Goal: Task Accomplishment & Management: Manage account settings

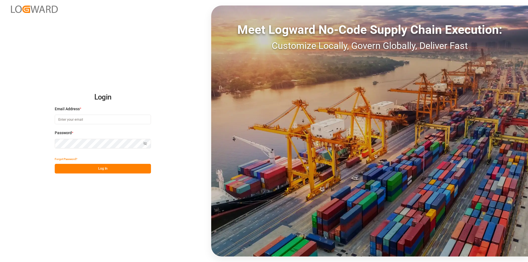
click at [78, 119] on input at bounding box center [103, 120] width 96 height 10
type input "[PERSON_NAME][EMAIL_ADDRESS][PERSON_NAME][DOMAIN_NAME]"
click at [80, 166] on button "Log In" at bounding box center [103, 169] width 96 height 10
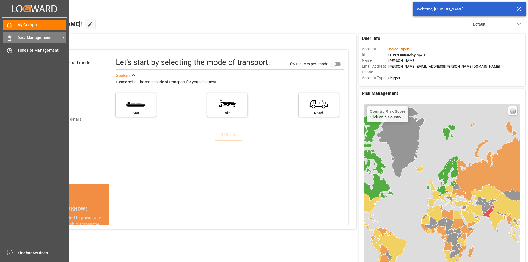
click at [8, 36] on icon at bounding box center [10, 38] width 6 height 6
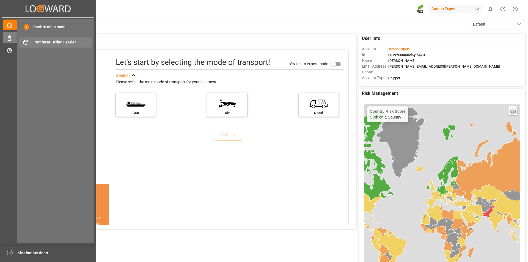
click at [58, 42] on span "Purchase Order Header" at bounding box center [63, 42] width 59 height 6
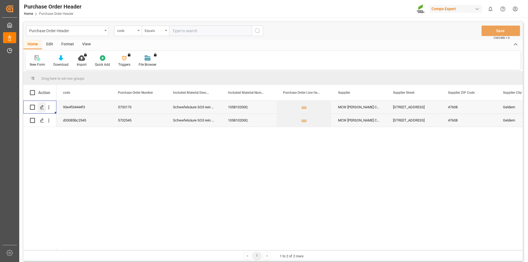
click at [43, 107] on polygon "Press SPACE to select this row." at bounding box center [41, 107] width 3 height 3
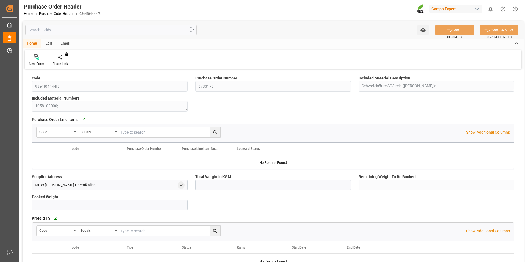
type input "3300000"
type input "425000"
type input "2875000"
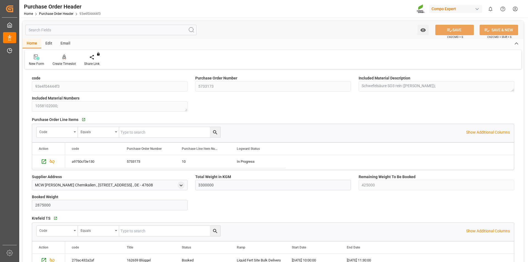
click at [65, 60] on icon at bounding box center [64, 59] width 2 height 1
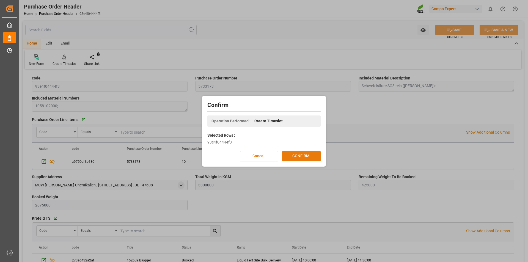
click at [305, 159] on button "CONFIRM" at bounding box center [301, 156] width 39 height 10
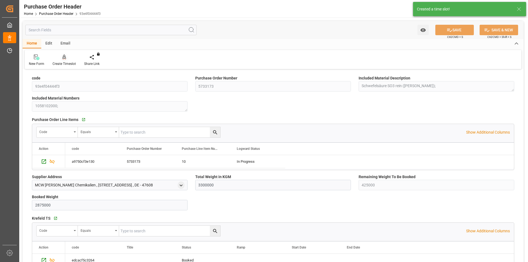
click at [63, 60] on icon at bounding box center [64, 57] width 4 height 6
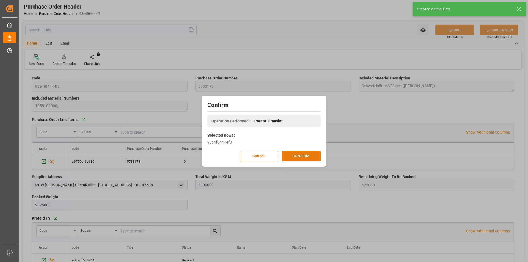
click at [306, 153] on button "CONFIRM" at bounding box center [301, 156] width 39 height 10
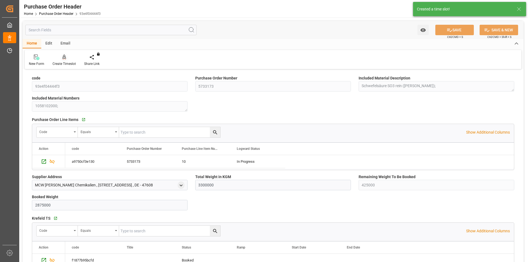
click at [64, 59] on icon at bounding box center [64, 57] width 4 height 6
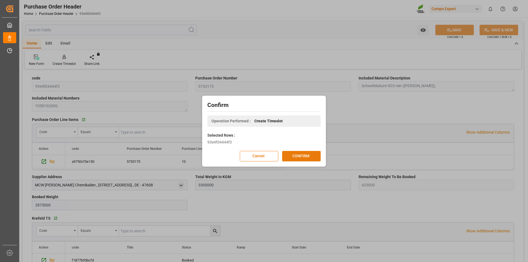
click at [315, 158] on button "CONFIRM" at bounding box center [301, 156] width 39 height 10
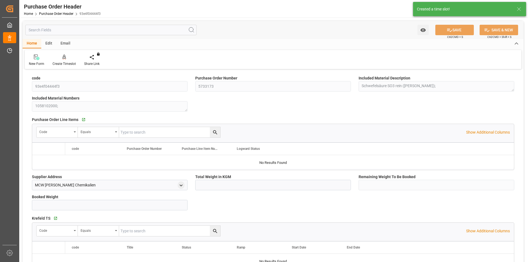
type input "3300000"
type input "425000"
type input "2875000"
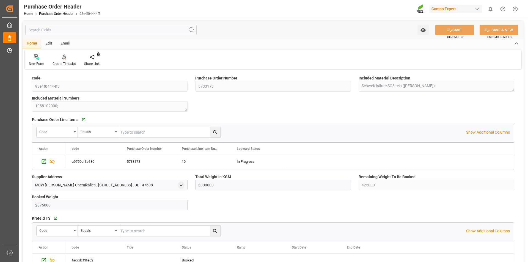
click at [62, 58] on icon at bounding box center [64, 57] width 4 height 6
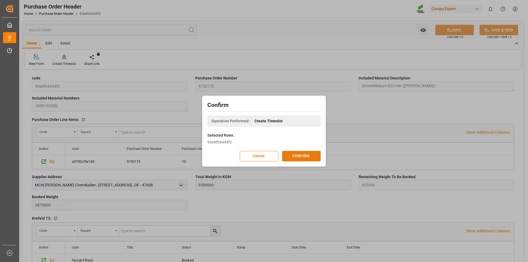
click at [296, 159] on button "CONFIRM" at bounding box center [301, 156] width 39 height 10
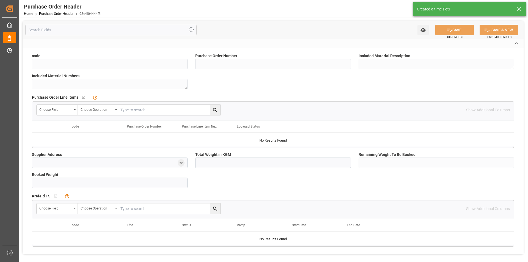
type input "93e4f04444f3"
type input "5733173"
type textarea "Schwefelsäure SO3 rein ([PERSON_NAME]);"
type textarea "1058102000;"
type input "3300000"
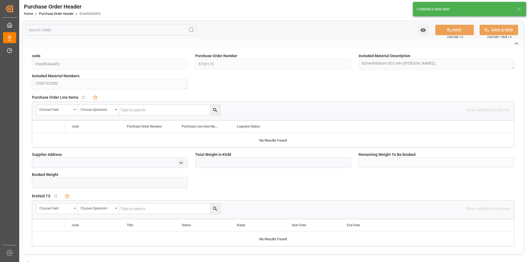
type input "425000"
type input "2875000"
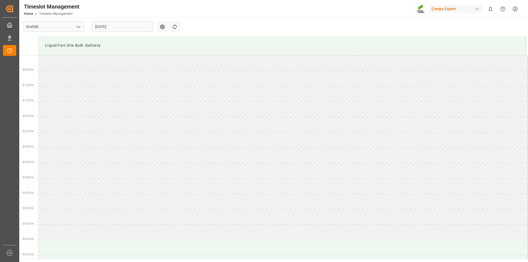
scroll to position [366, 0]
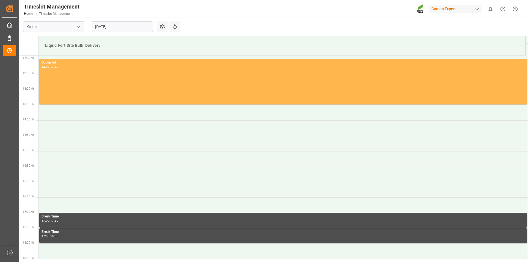
click at [102, 27] on input "21.08.2025" at bounding box center [122, 26] width 61 height 10
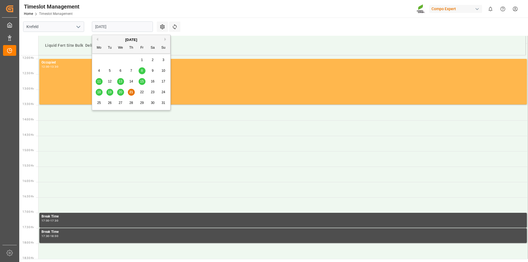
click at [142, 91] on span "22" at bounding box center [142, 92] width 4 height 4
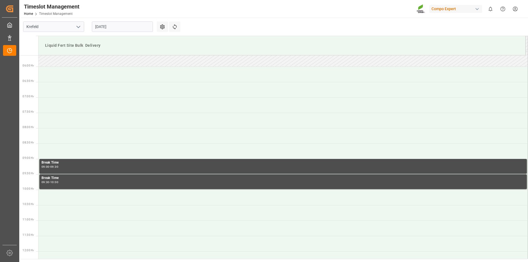
scroll to position [119, 0]
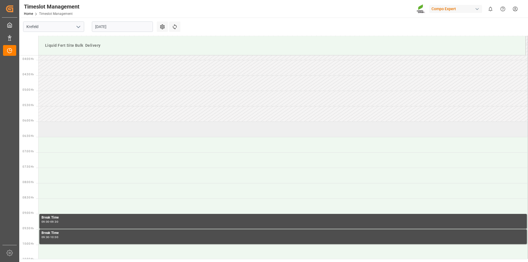
click at [51, 128] on td at bounding box center [284, 129] width 490 height 15
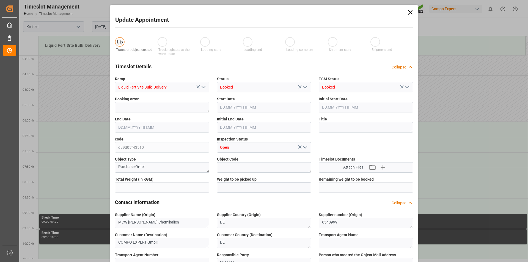
type input "3300000"
type input "425000"
type input "22.08.2025 06:00"
type input "22.08.2025 06:30"
type input "21.08.2025 11:15"
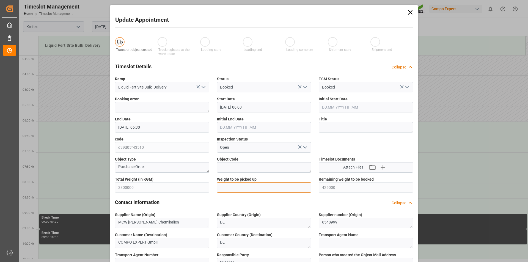
click at [235, 190] on input "text" at bounding box center [264, 187] width 94 height 10
type input "25000"
click at [343, 125] on textarea at bounding box center [366, 127] width 94 height 10
type textarea "162658 Tauschlag"
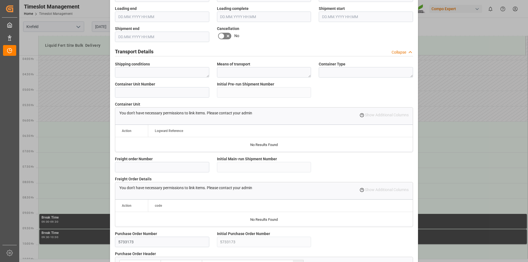
scroll to position [462, 0]
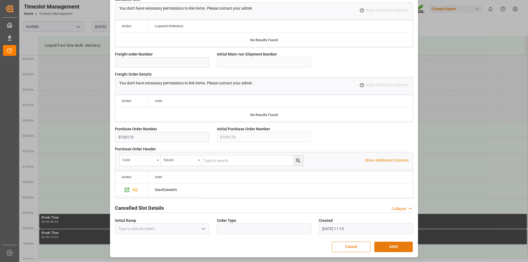
click at [384, 247] on button "SAVE" at bounding box center [393, 247] width 39 height 10
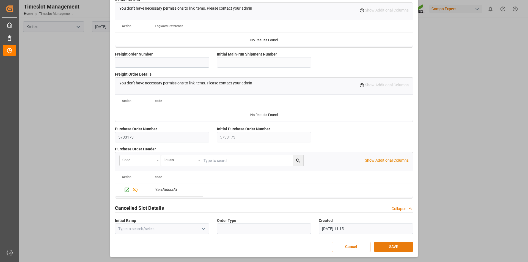
click at [390, 249] on button "SAVE" at bounding box center [393, 247] width 39 height 10
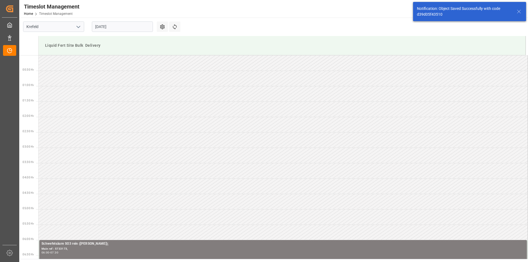
scroll to position [150, 0]
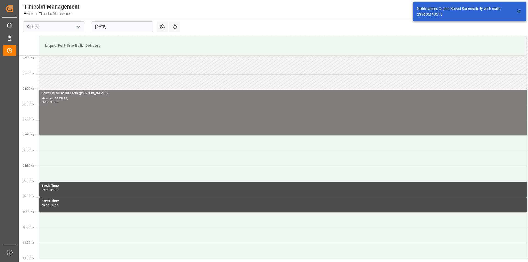
click at [518, 12] on icon at bounding box center [519, 11] width 7 height 7
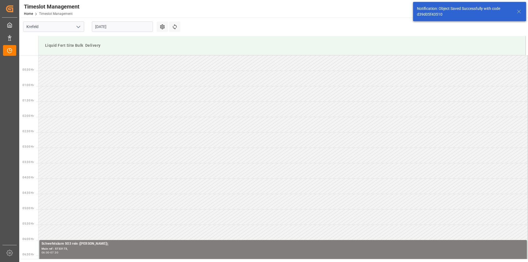
click at [518, 12] on icon at bounding box center [519, 11] width 7 height 7
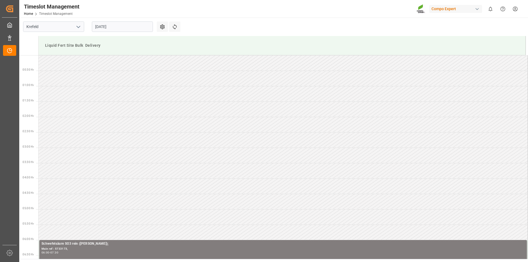
click at [514, 8] on html "Created by potrace 1.15, written by Peter Selinger 2001-2017 Created by potrace…" at bounding box center [264, 131] width 528 height 262
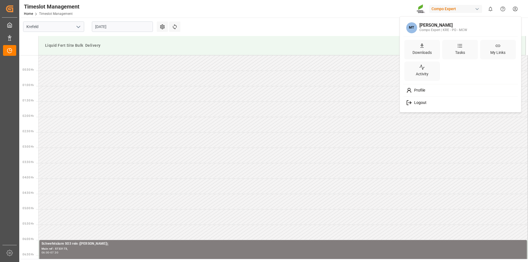
click at [425, 103] on span "Logout" at bounding box center [419, 102] width 15 height 5
